Goal: Information Seeking & Learning: Learn about a topic

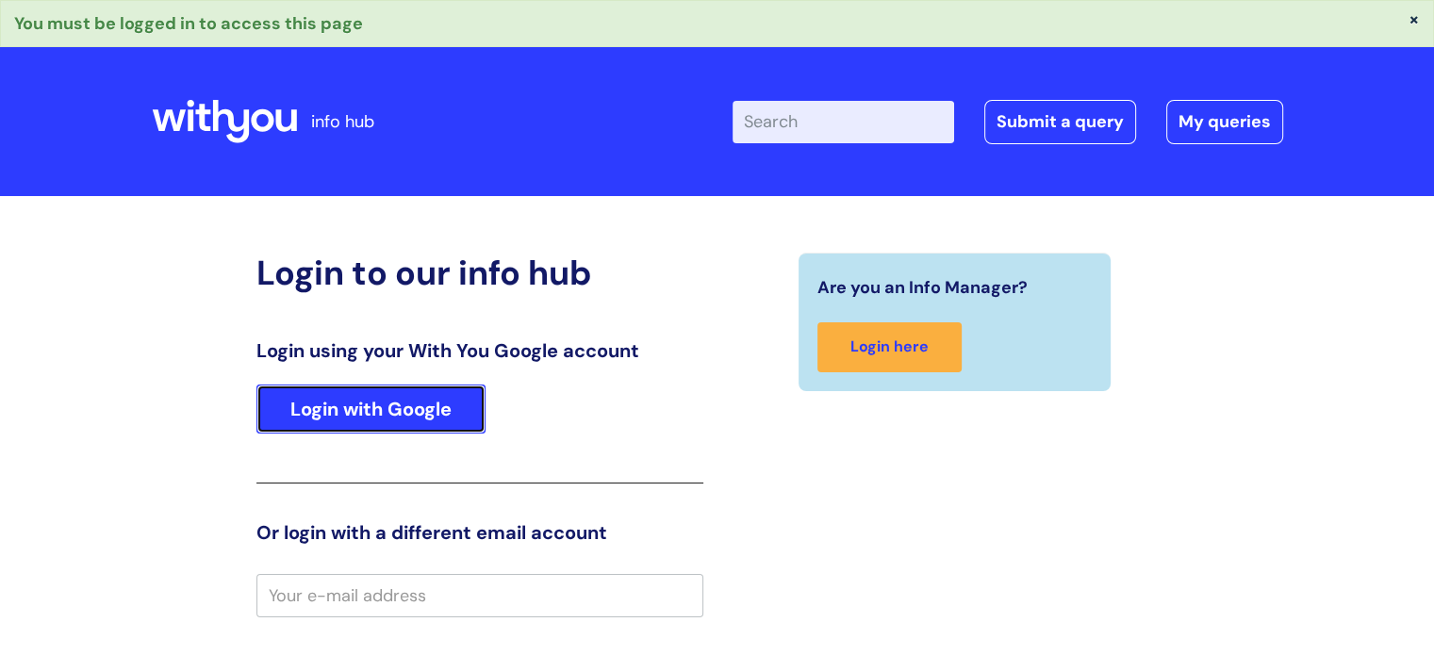
click at [385, 400] on link "Login with Google" at bounding box center [370, 409] width 229 height 49
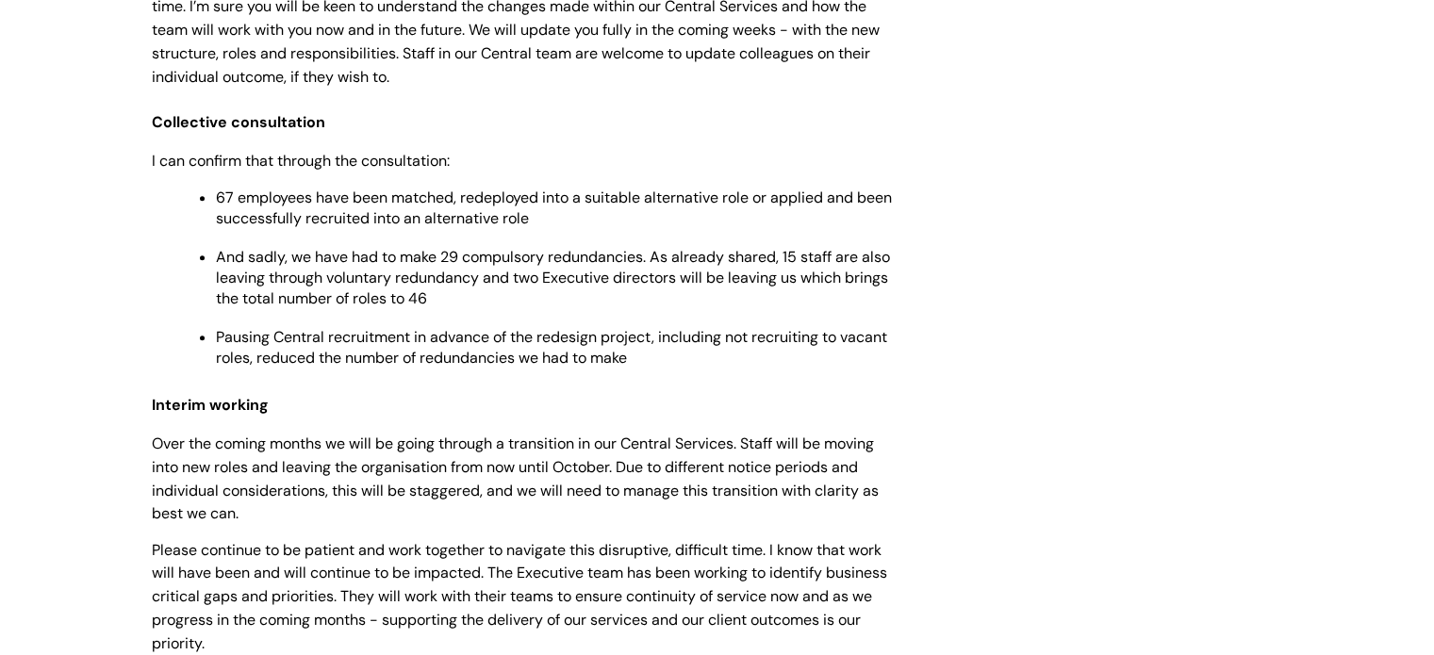
scroll to position [1602, 0]
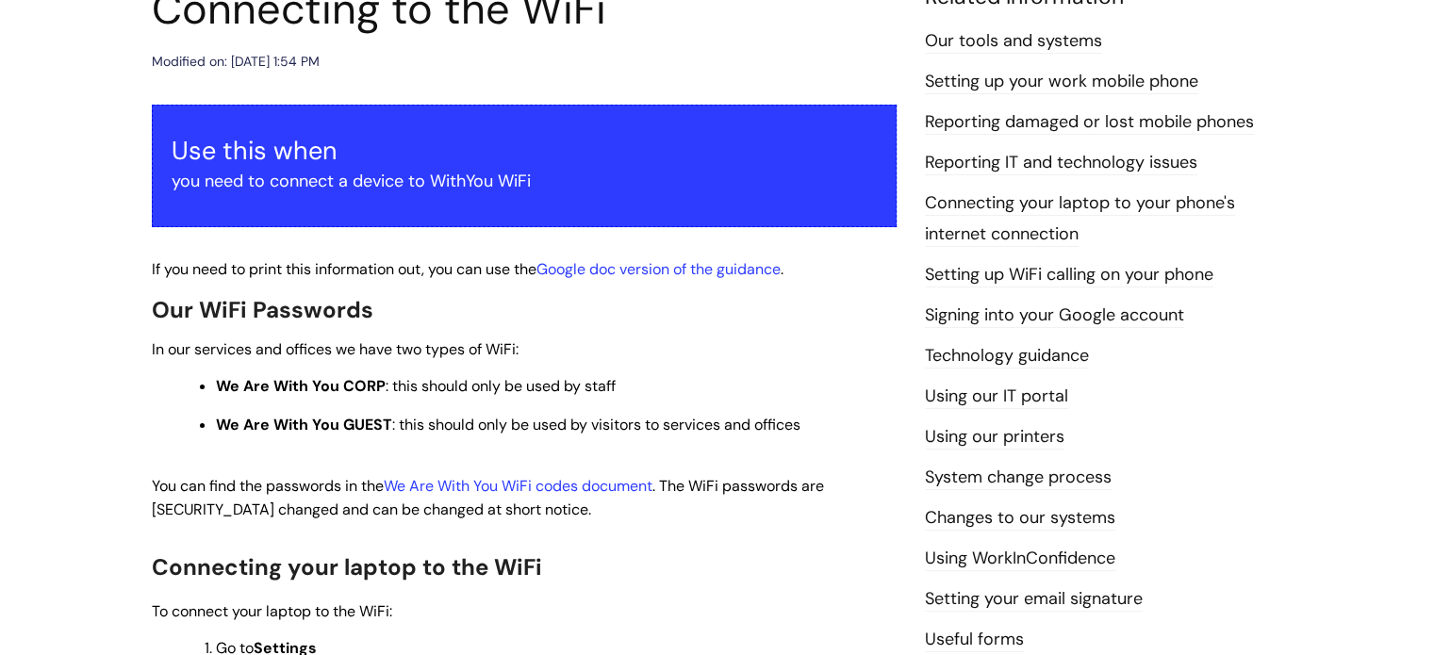
scroll to position [283, 0]
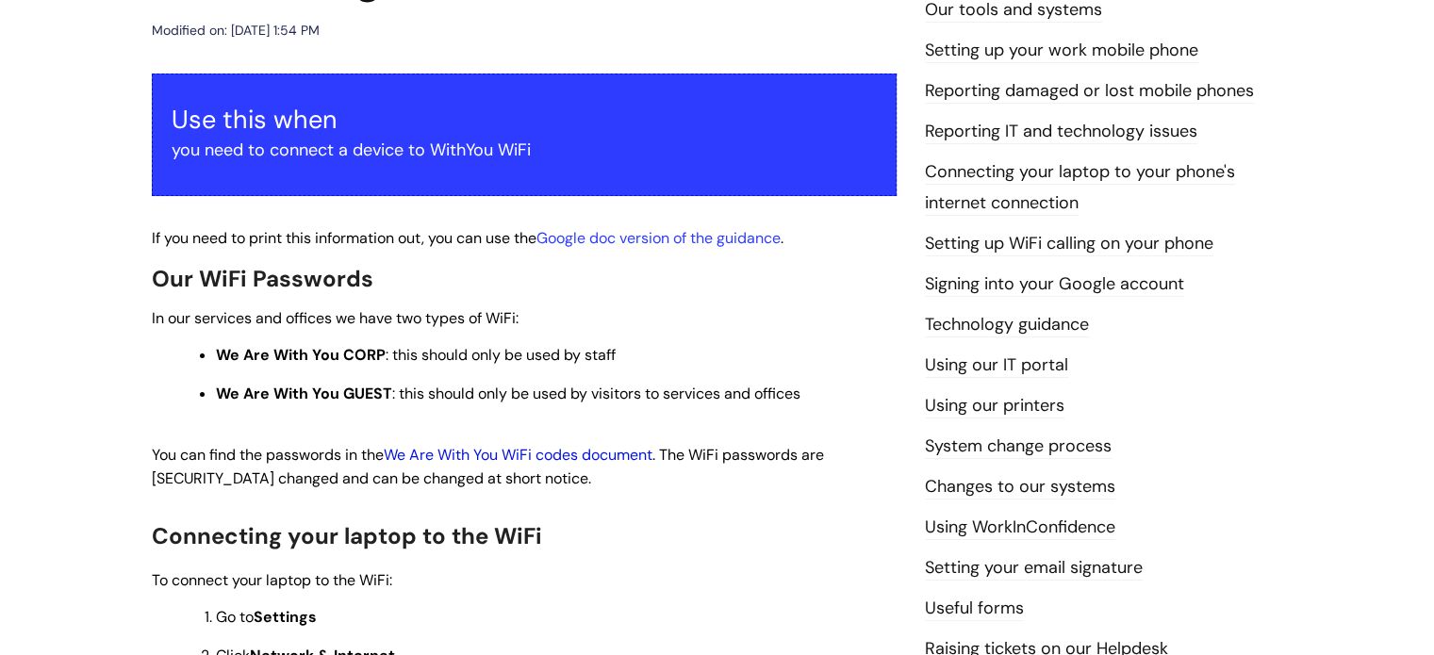
click at [555, 463] on link "We Are With You WiFi codes document" at bounding box center [518, 455] width 269 height 20
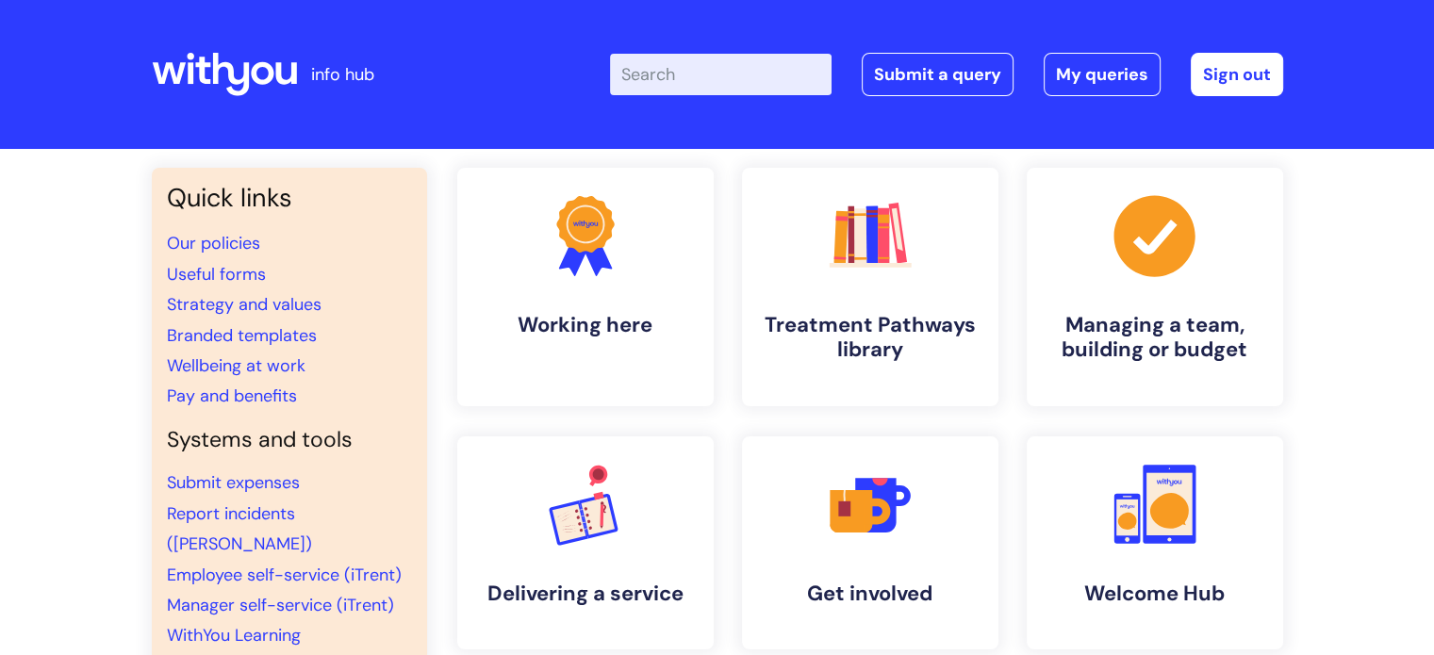
click at [682, 70] on input "Enter your search term here..." at bounding box center [720, 74] width 221 height 41
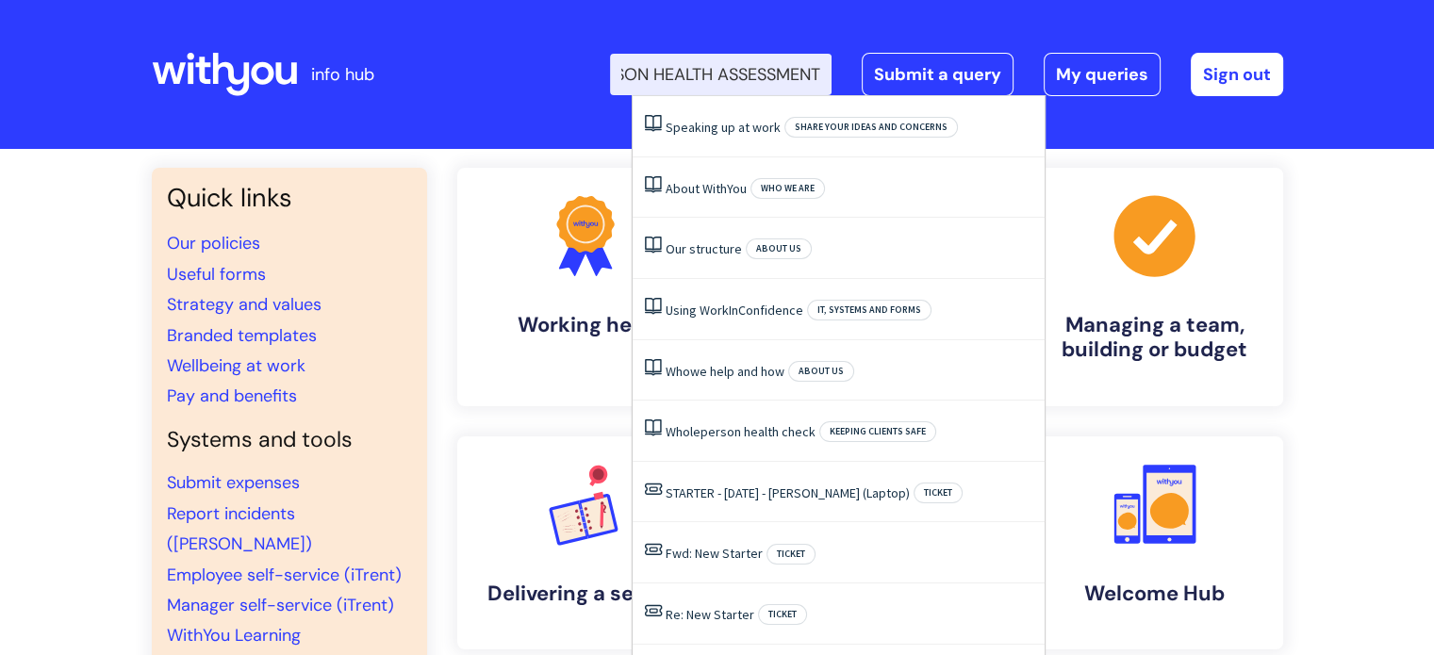
scroll to position [0, 124]
type input "WHOLE PERSON HEALTH ASSESSMENT"
click button "Search" at bounding box center [0, 0] width 0 height 0
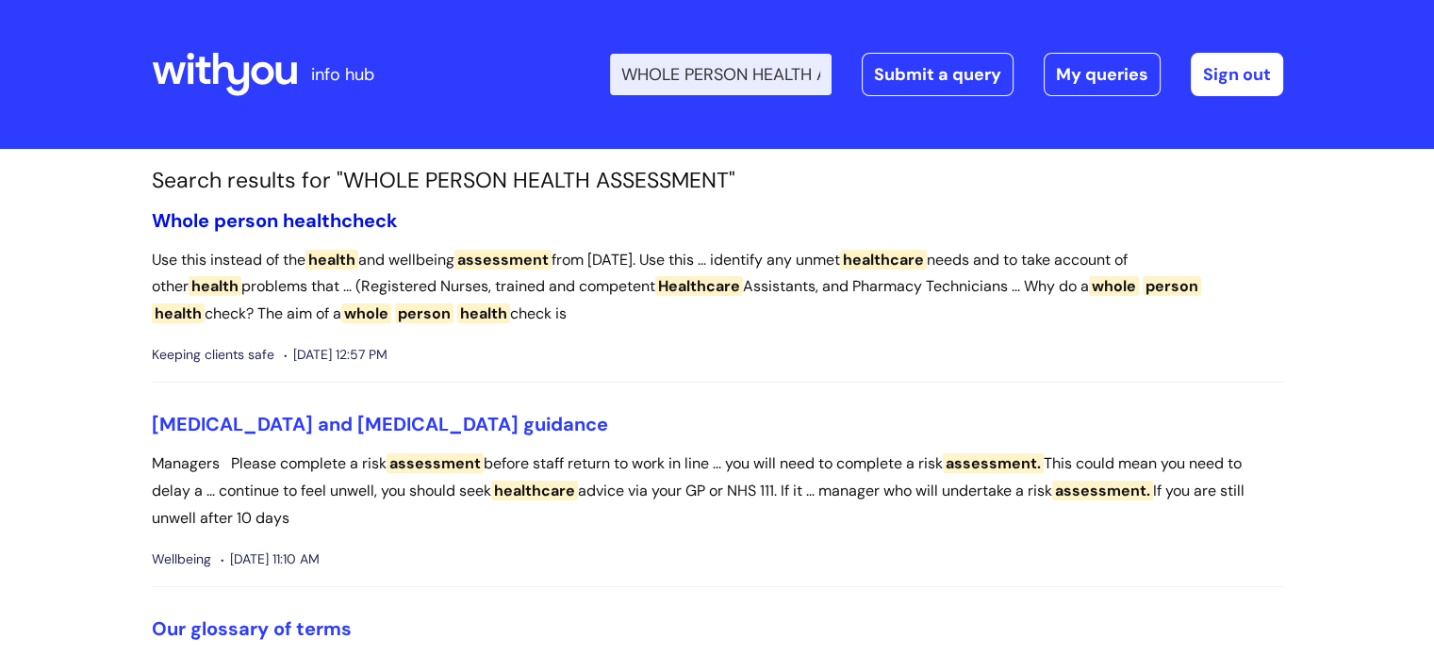
click at [339, 219] on span "health" at bounding box center [312, 220] width 58 height 25
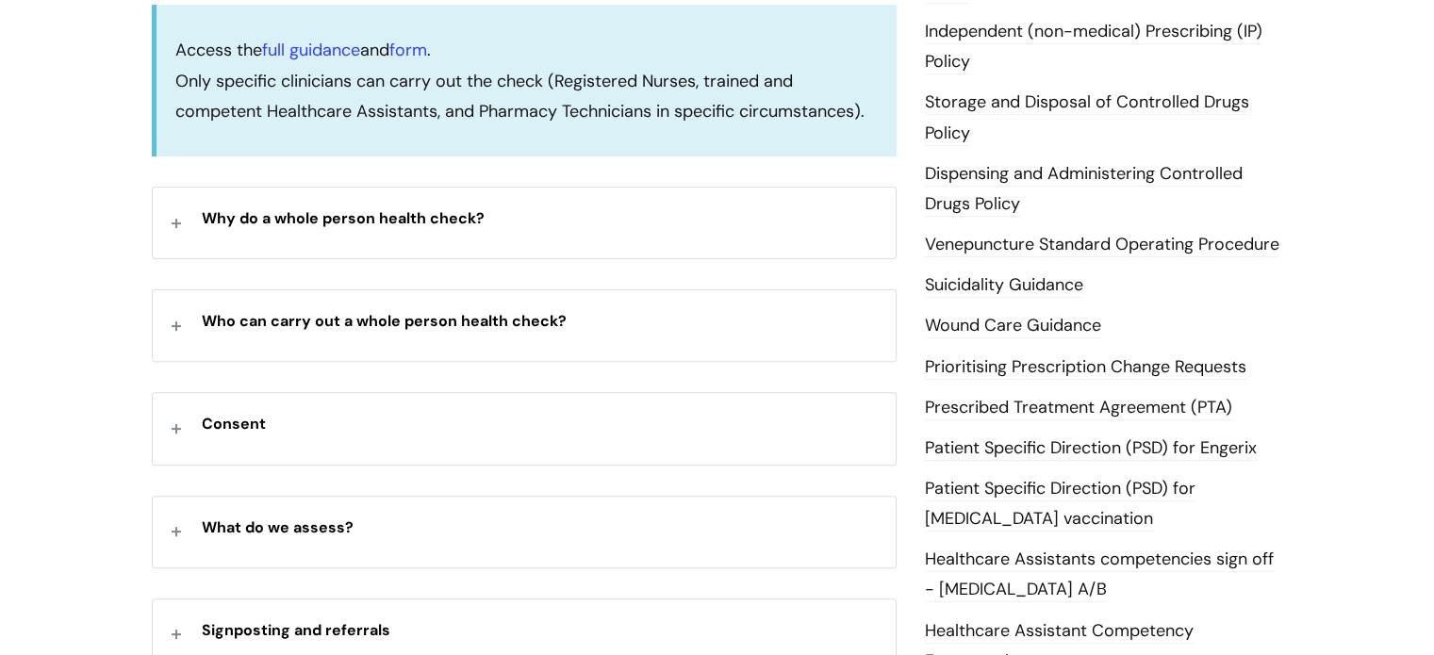
scroll to position [660, 0]
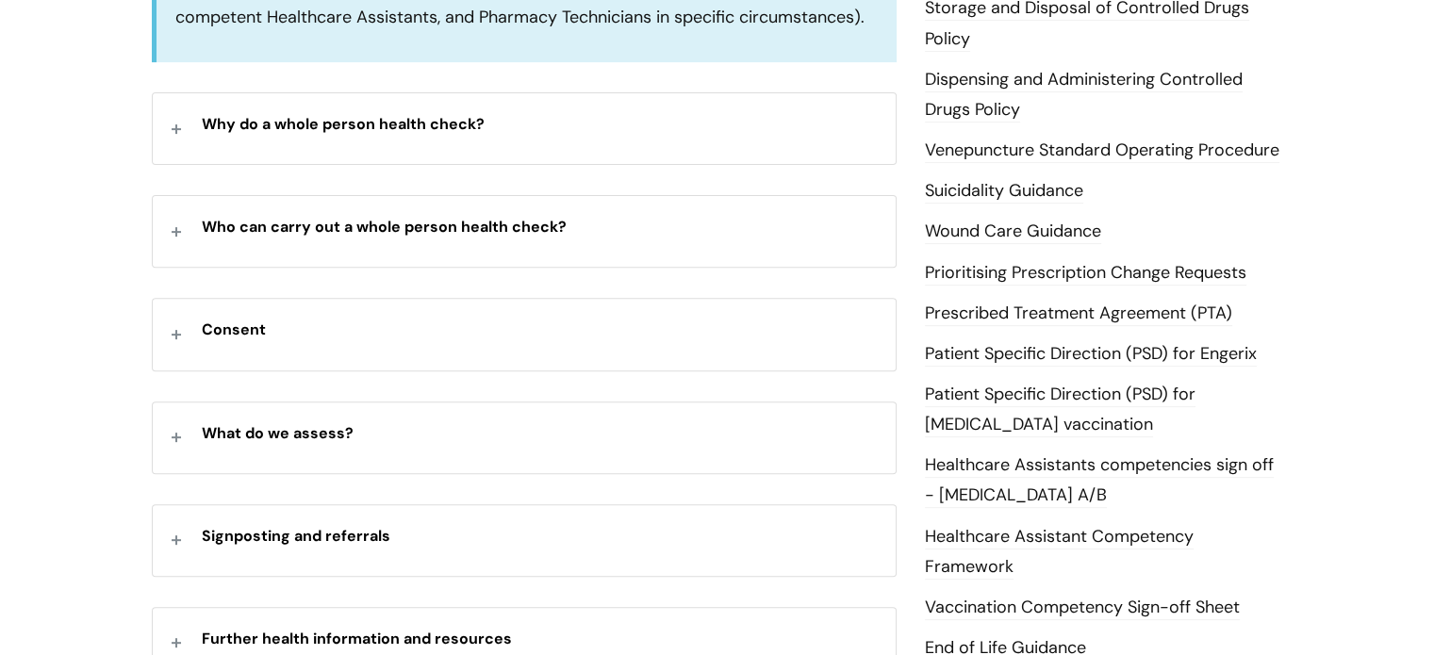
click at [322, 441] on p "What do we assess?" at bounding box center [539, 432] width 675 height 30
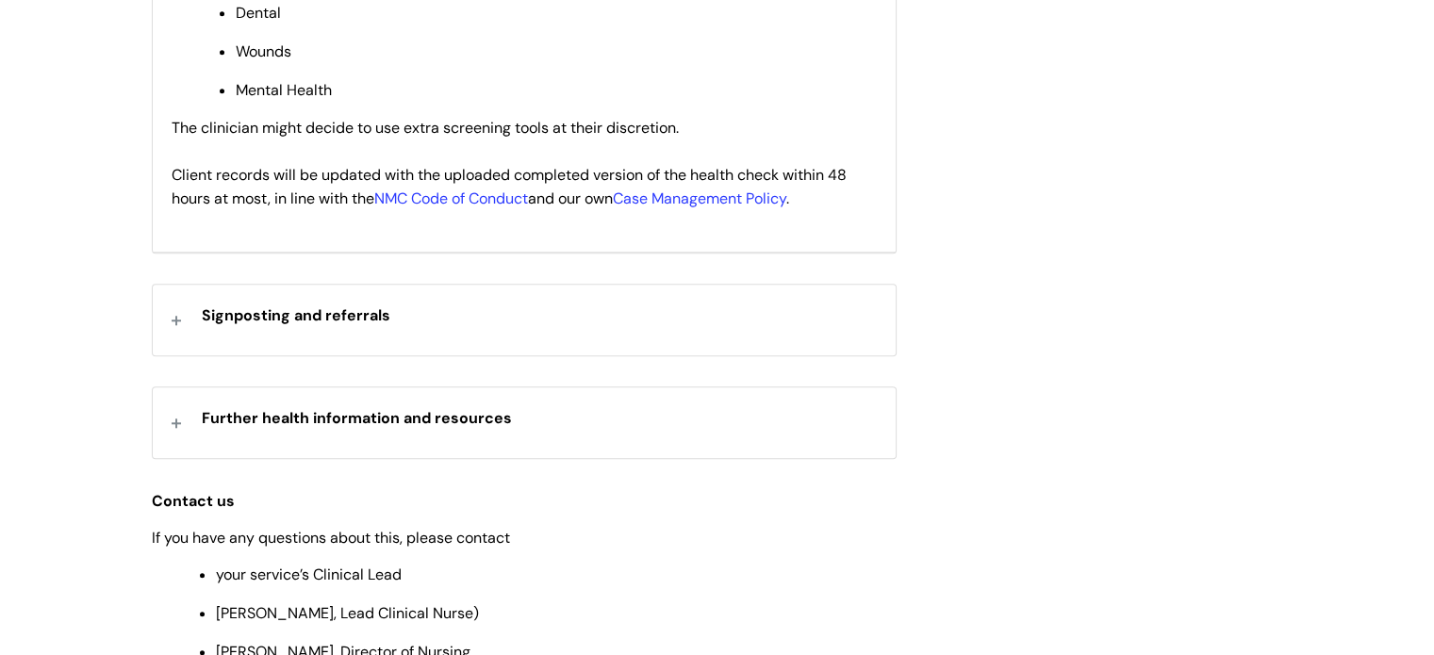
scroll to position [1791, 0]
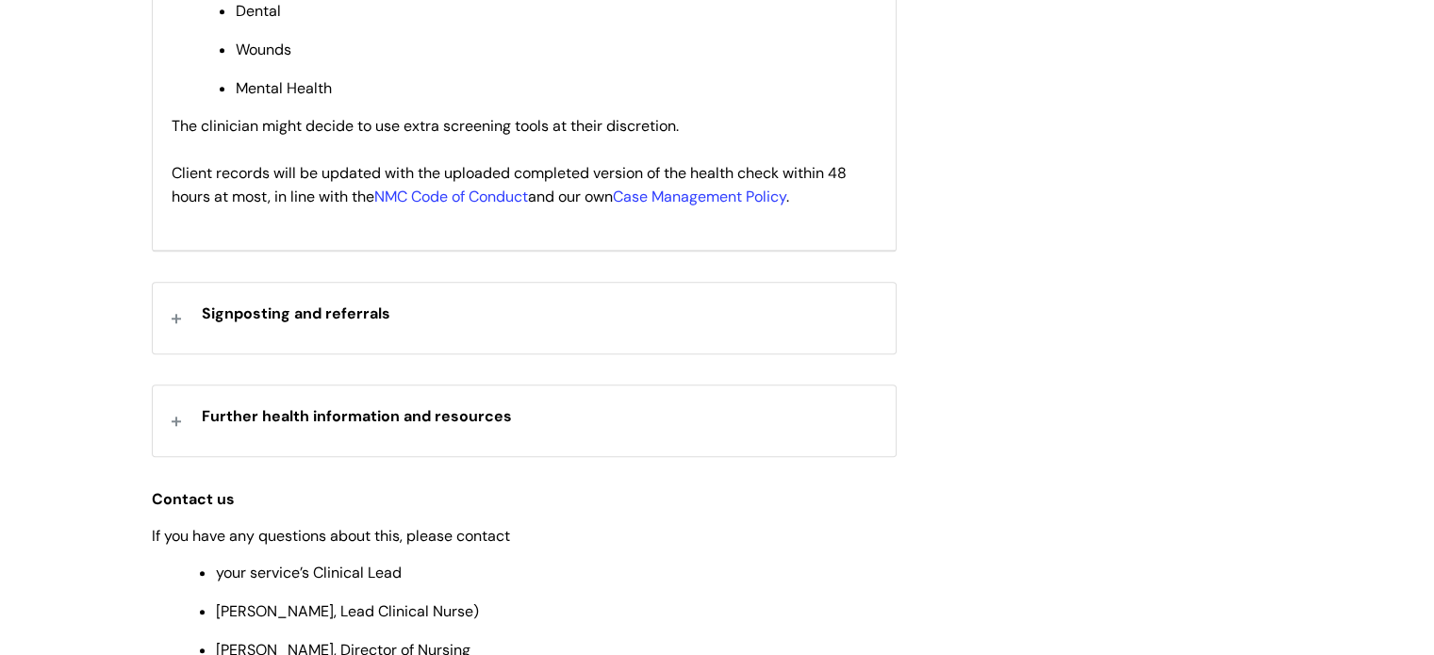
click at [336, 323] on strong "Signposting and referrals" at bounding box center [296, 313] width 188 height 20
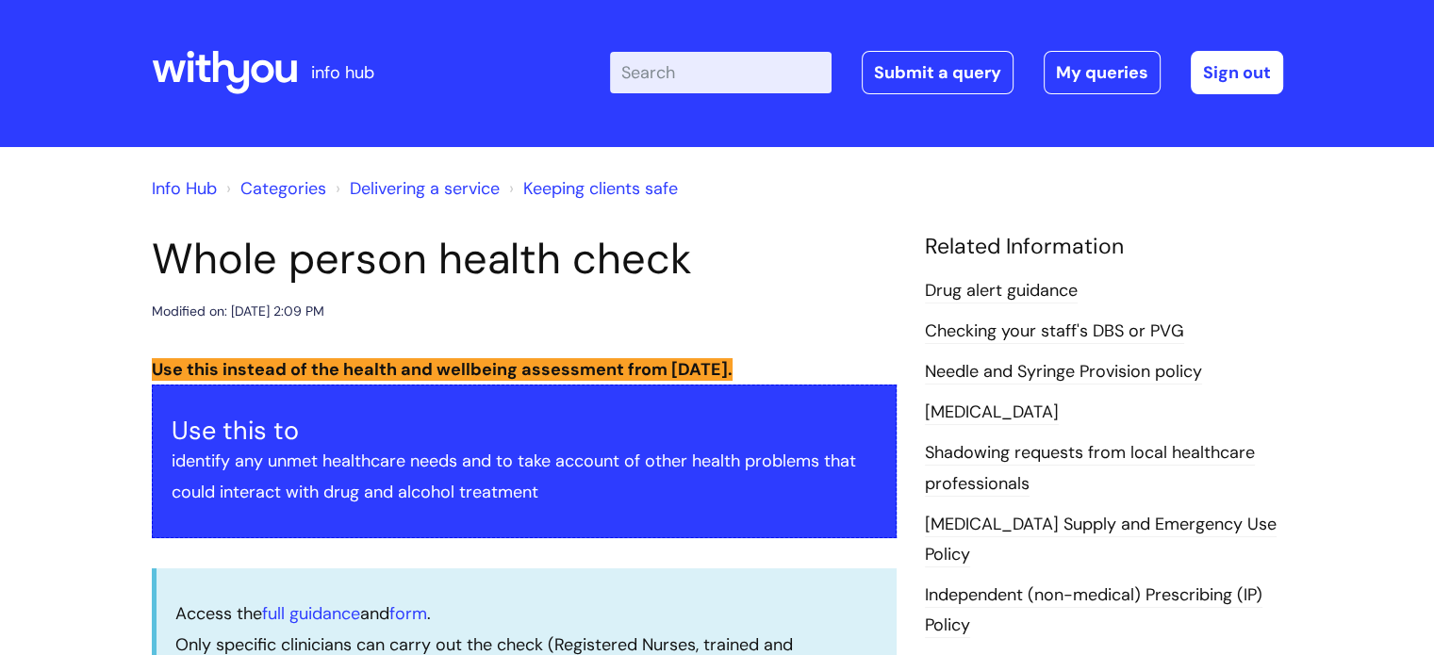
scroll to position [0, 0]
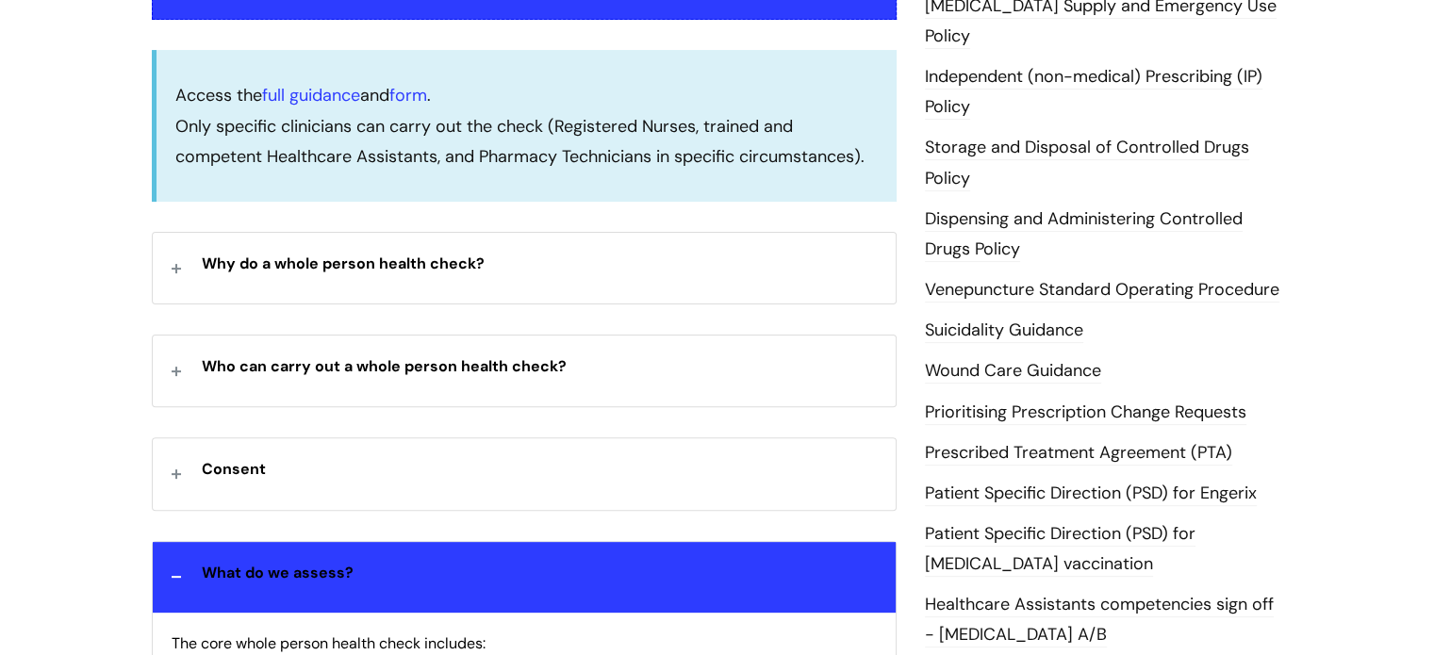
scroll to position [565, 0]
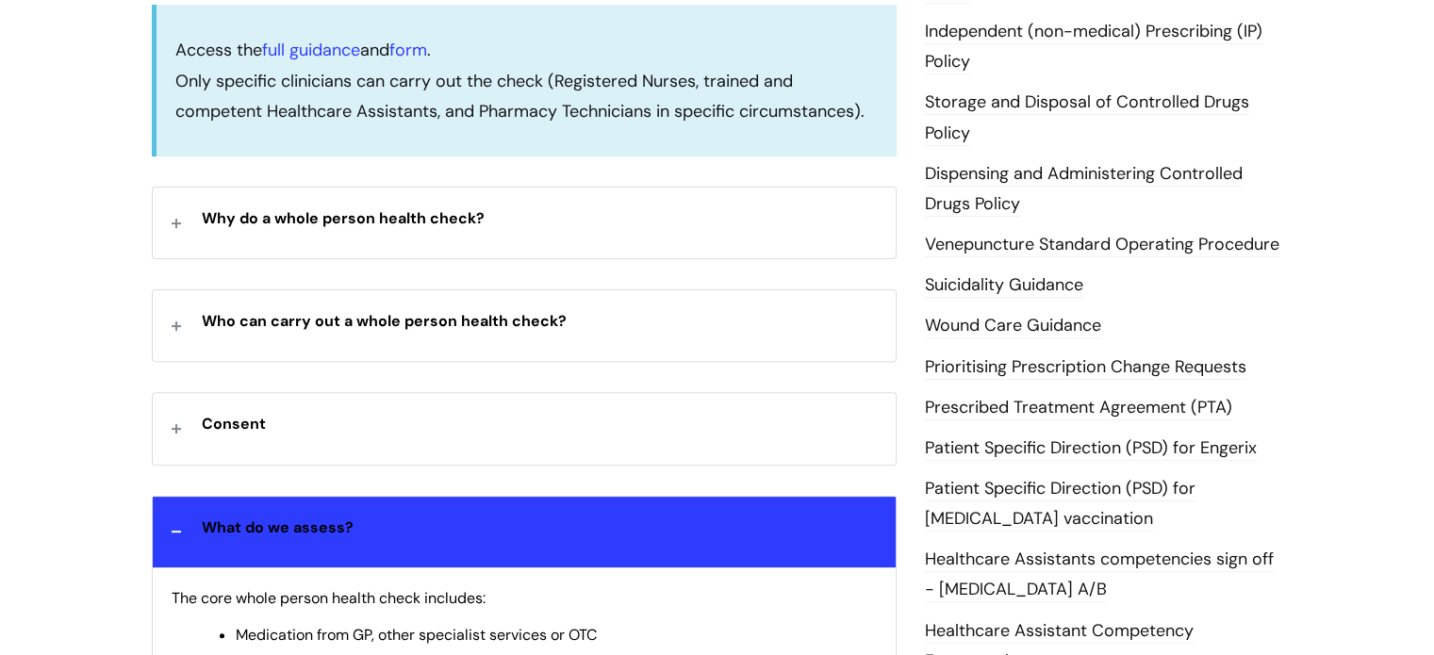
click at [435, 217] on strong "Why do a whole person health check?" at bounding box center [343, 218] width 283 height 20
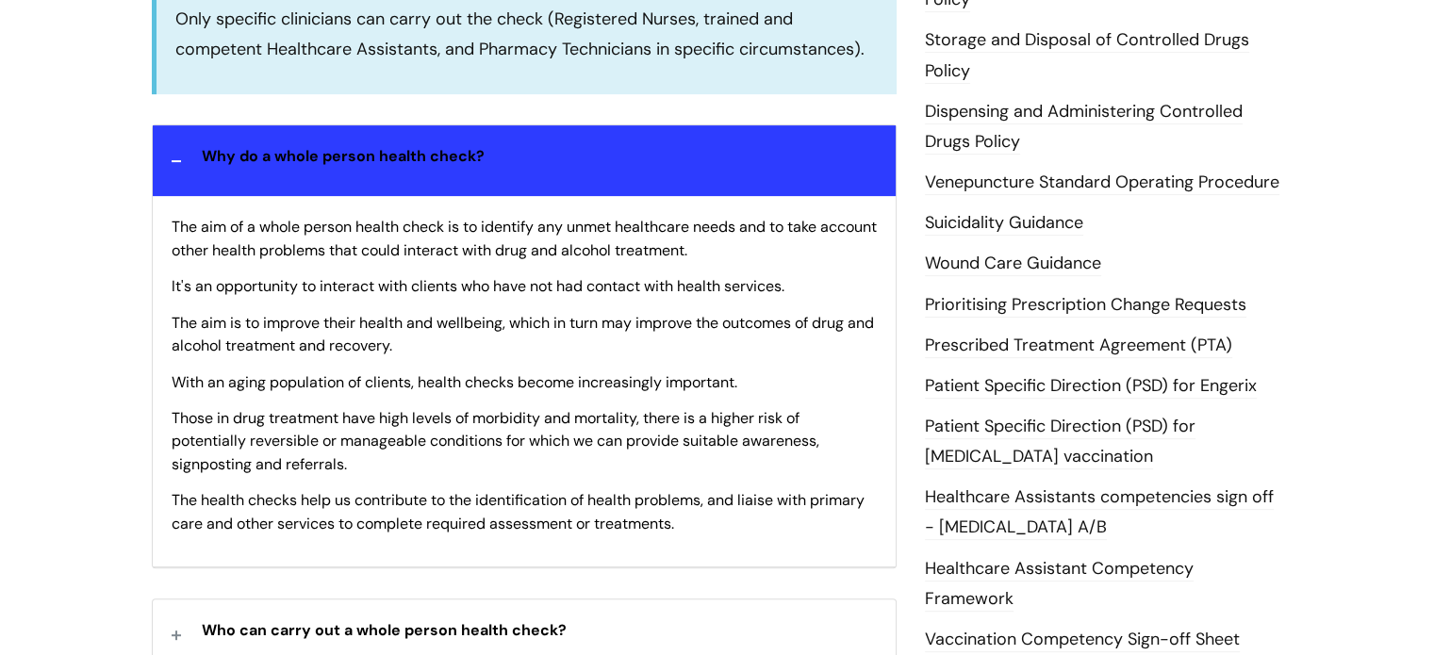
scroll to position [660, 0]
